Goal: Contribute content

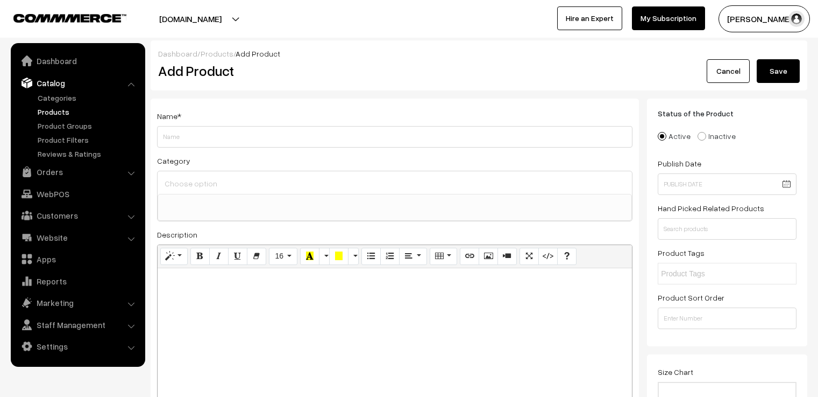
select select
type input "[PERSON_NAME]"
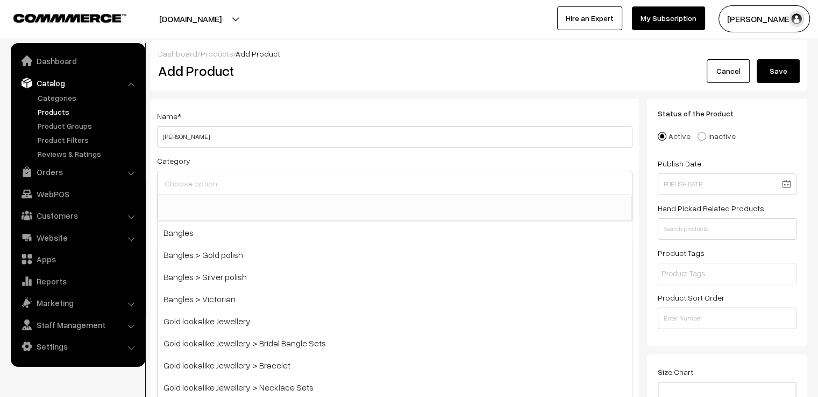
click at [434, 164] on div "Category Bangles Bangles > Gold polish Bangles > Silver polish Bangles > Victor…" at bounding box center [395, 187] width 476 height 67
